Goal: Task Accomplishment & Management: Complete application form

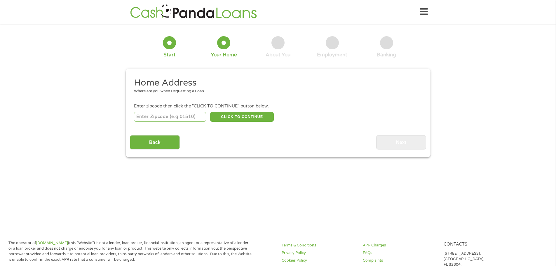
click at [176, 117] on input "number" at bounding box center [170, 117] width 72 height 10
type input "76227"
select select "[US_STATE]"
click at [243, 116] on button "CLICK TO CONTINUE" at bounding box center [242, 117] width 64 height 10
type input "76227"
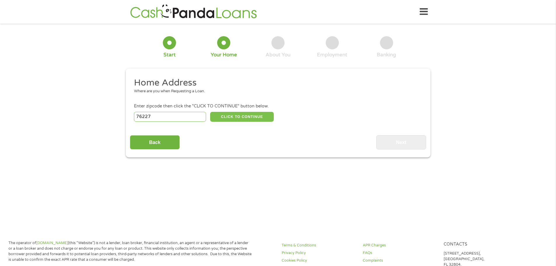
type input "[PERSON_NAME]"
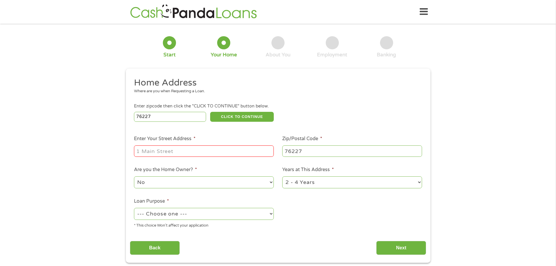
click at [176, 152] on input "Enter Your Street Address *" at bounding box center [204, 150] width 140 height 11
type input "[STREET_ADDRESS]"
click at [161, 212] on select "--- Choose one --- Pay Bills Debt Consolidation Home Improvement Major Purchase…" at bounding box center [204, 214] width 140 height 12
select select "shorttermcash"
click at [134, 208] on select "--- Choose one --- Pay Bills Debt Consolidation Home Improvement Major Purchase…" at bounding box center [204, 214] width 140 height 12
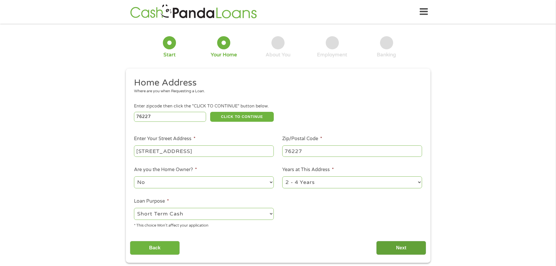
click at [399, 244] on input "Next" at bounding box center [401, 248] width 50 height 14
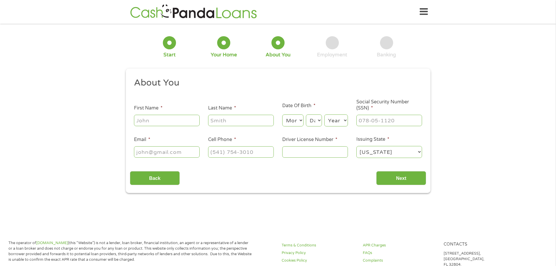
drag, startPoint x: 147, startPoint y: 120, endPoint x: 152, endPoint y: 124, distance: 6.0
click at [147, 120] on input "First Name *" at bounding box center [167, 120] width 66 height 11
type input "[PERSON_NAME]"
type input "[EMAIL_ADDRESS][DOMAIN_NAME]"
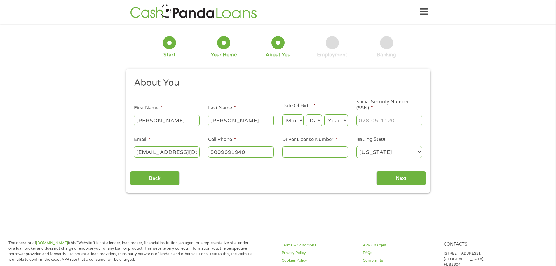
type input "[PHONE_NUMBER]"
click at [295, 122] on select "Month 1 2 3 4 5 6 7 8 9 10 11 12" at bounding box center [292, 120] width 21 height 12
select select "7"
click at [282, 114] on select "Month 1 2 3 4 5 6 7 8 9 10 11 12" at bounding box center [292, 120] width 21 height 12
click at [315, 117] on select "Day 1 2 3 4 5 6 7 8 9 10 11 12 13 14 15 16 17 18 19 20 21 22 23 24 25 26 27 28 …" at bounding box center [314, 120] width 16 height 12
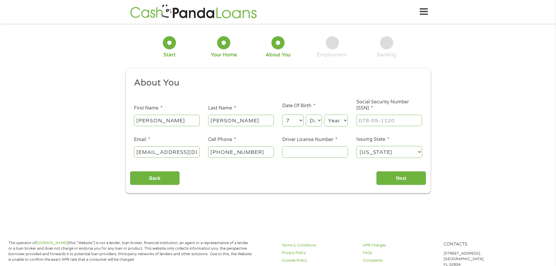
select select "13"
click at [306, 114] on select "Day 1 2 3 4 5 6 7 8 9 10 11 12 13 14 15 16 17 18 19 20 21 22 23 24 25 26 27 28 …" at bounding box center [314, 120] width 16 height 12
click at [333, 121] on select "Year [DATE] 2006 2005 2004 2003 2002 2001 2000 1999 1998 1997 1996 1995 1994 19…" at bounding box center [336, 120] width 24 height 12
select select "1993"
click at [324, 114] on select "Year [DATE] 2006 2005 2004 2003 2002 2001 2000 1999 1998 1997 1996 1995 1994 19…" at bounding box center [336, 120] width 24 height 12
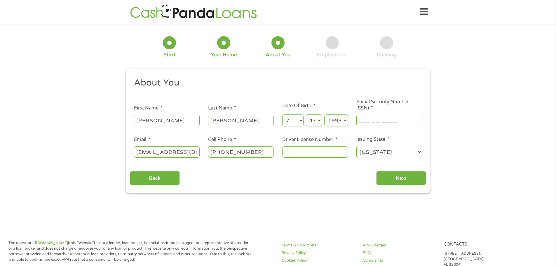
click at [366, 120] on input "___-__-____" at bounding box center [389, 120] width 66 height 11
type input "644-36-2681"
click at [291, 152] on input "Driver License Number *" at bounding box center [315, 151] width 66 height 11
click at [315, 149] on input "Driver License Number *" at bounding box center [315, 151] width 66 height 11
type input "28689698"
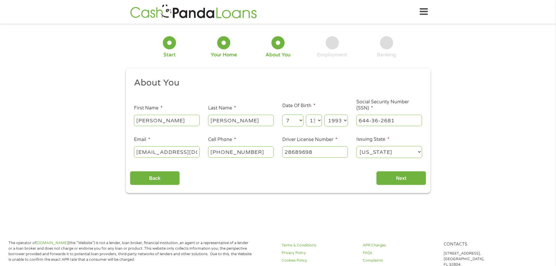
click at [362, 170] on div "Back Next" at bounding box center [278, 176] width 296 height 18
drag, startPoint x: 259, startPoint y: 153, endPoint x: 167, endPoint y: 139, distance: 92.9
click at [172, 141] on ul "About You This field is hidden when viewing the form Title * --- Choose one ---…" at bounding box center [278, 120] width 296 height 86
drag, startPoint x: 260, startPoint y: 153, endPoint x: 196, endPoint y: 152, distance: 63.6
click at [196, 152] on ul "About You This field is hidden when viewing the form Title * --- Choose one ---…" at bounding box center [278, 120] width 296 height 86
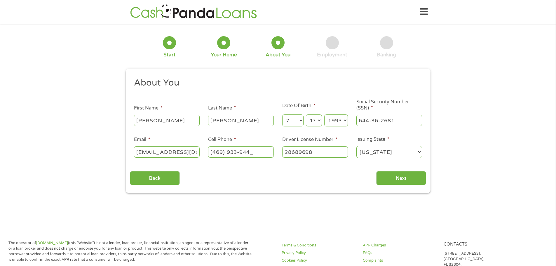
type input "[PHONE_NUMBER]"
click at [406, 175] on input "Next" at bounding box center [401, 178] width 50 height 14
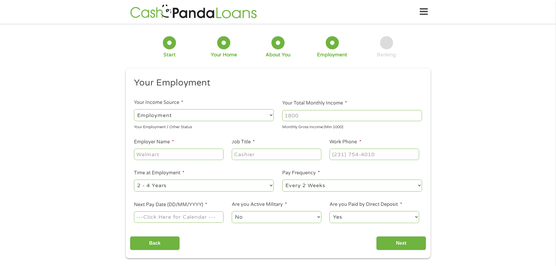
click at [189, 111] on select "--- Choose one --- Employment [DEMOGRAPHIC_DATA] Benefits" at bounding box center [204, 115] width 140 height 12
click at [134, 109] on select "--- Choose one --- Employment [DEMOGRAPHIC_DATA] Benefits" at bounding box center [204, 115] width 140 height 12
click at [288, 115] on input "Your Total Monthly Income *" at bounding box center [352, 115] width 140 height 11
type input "4400"
click at [163, 156] on input "Employer Name *" at bounding box center [178, 153] width 89 height 11
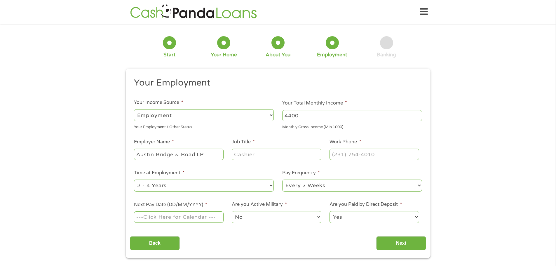
type input "Austin Bridge & Road LP"
type input "contract admin"
type input "[PHONE_NUMBER]"
click at [311, 182] on select "--- Choose one --- Every 2 Weeks Every Week Monthly Semi-Monthly" at bounding box center [352, 185] width 140 height 12
click at [282, 179] on select "--- Choose one --- Every 2 Weeks Every Week Monthly Semi-Monthly" at bounding box center [352, 185] width 140 height 12
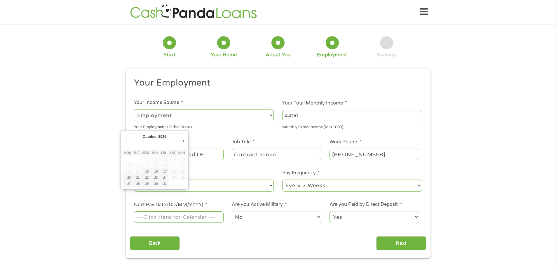
click at [150, 218] on input "Next Pay Date (DD/MM/YYYY) *" at bounding box center [178, 216] width 89 height 11
type input "[DATE]"
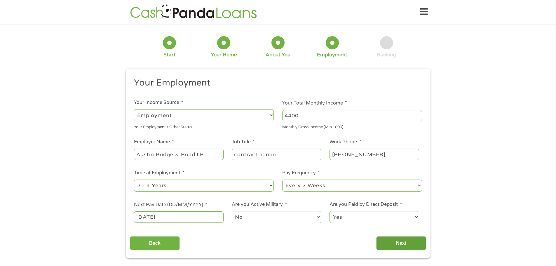
click at [395, 246] on input "Next" at bounding box center [401, 243] width 50 height 14
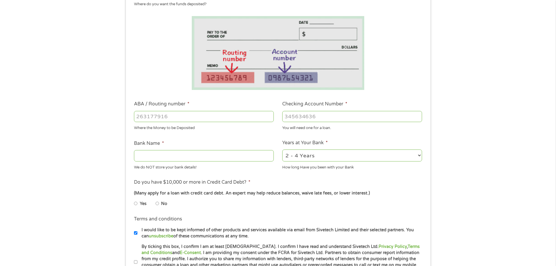
scroll to position [88, 0]
click at [136, 117] on input "ABA / Routing number *" at bounding box center [204, 115] width 140 height 11
type input "041215663"
type input "[PERSON_NAME] BANK"
type input "1328389890439"
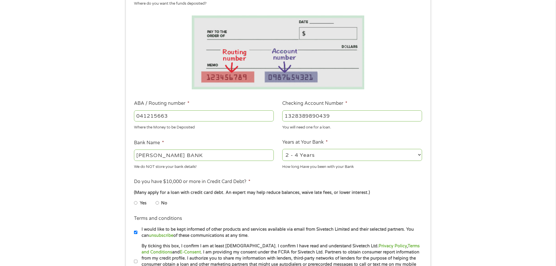
click at [356, 137] on ul "Bank Information Where do you want the funds deposited? ABA / Routing number * …" at bounding box center [278, 134] width 296 height 291
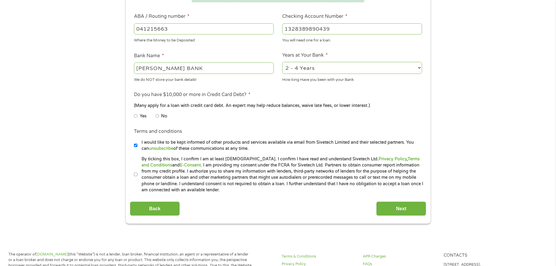
scroll to position [175, 0]
click at [158, 116] on input "No" at bounding box center [157, 115] width 4 height 9
radio input "true"
click at [136, 172] on input "By ticking this box, I confirm I am at least [DEMOGRAPHIC_DATA]. I confirm I ha…" at bounding box center [136, 173] width 4 height 9
checkbox input "true"
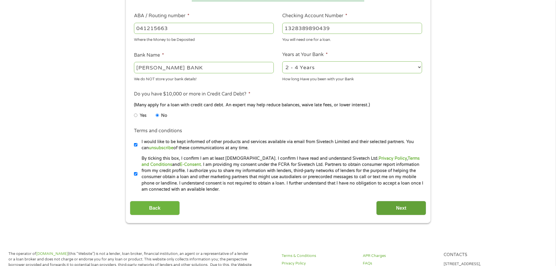
click at [392, 207] on input "Next" at bounding box center [401, 208] width 50 height 14
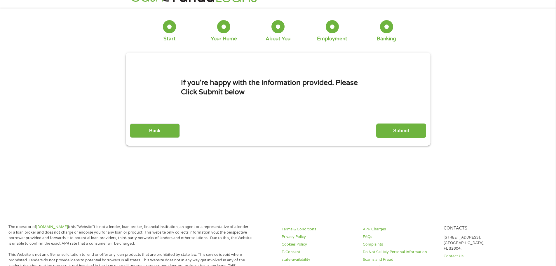
scroll to position [0, 0]
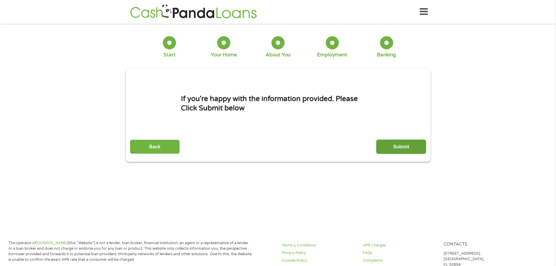
click at [401, 144] on input "Submit" at bounding box center [401, 146] width 50 height 14
